Goal: Navigation & Orientation: Find specific page/section

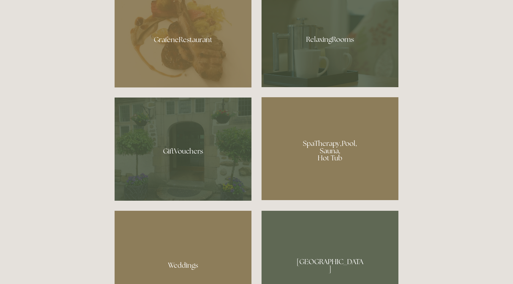
scroll to position [435, 0]
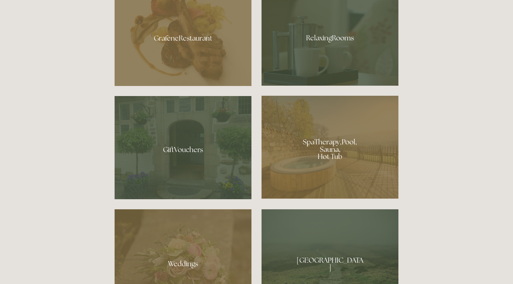
click at [313, 149] on div at bounding box center [330, 147] width 137 height 103
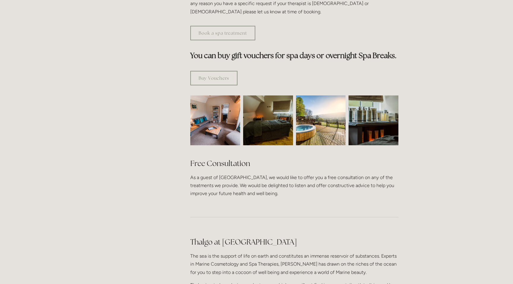
scroll to position [331, 0]
